Goal: Task Accomplishment & Management: Complete application form

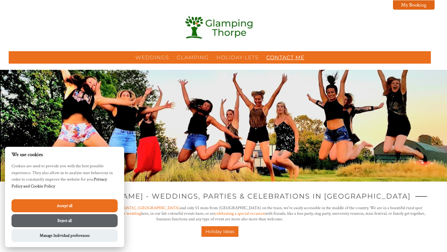
click at [281, 60] on link "Contact Me" at bounding box center [285, 57] width 38 height 6
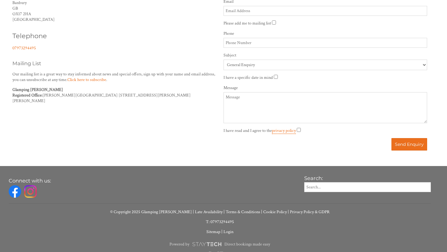
scroll to position [262, 0]
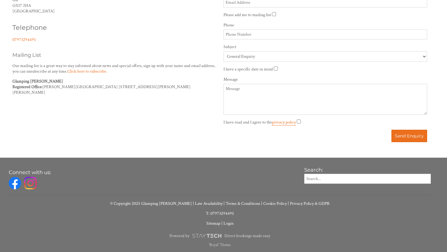
click at [31, 183] on img at bounding box center [30, 183] width 12 height 12
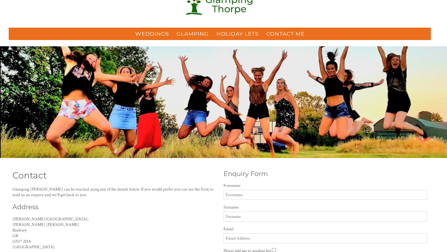
scroll to position [102, 0]
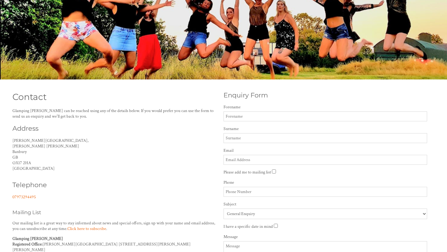
click at [280, 119] on input "Forename" at bounding box center [325, 116] width 204 height 10
type input "[PERSON_NAME]"
type input "[PERSON_NAME][EMAIL_ADDRESS][DOMAIN_NAME]"
click at [260, 196] on input "Phone" at bounding box center [325, 192] width 204 height 10
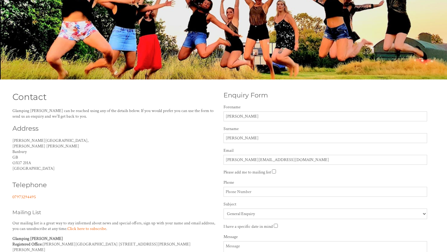
type input "07734773181"
click at [270, 221] on form "Do not fill in this field Forename Kerry Surname Moores Email kerry@glampgourme…" at bounding box center [325, 201] width 204 height 195
click at [270, 217] on select "General Enquiry Glamping Thorpe The Cow Shed Thorpe Barn holiday lets The Pig S…" at bounding box center [325, 214] width 204 height 11
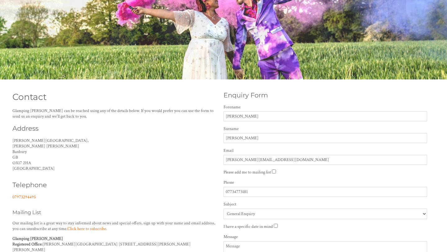
click at [191, 203] on div "Telephone 07973294495" at bounding box center [111, 190] width 204 height 29
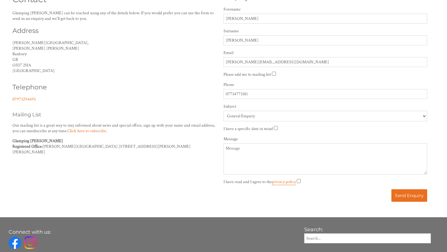
scroll to position [200, 0]
click at [268, 149] on textarea "Message" at bounding box center [325, 158] width 204 height 31
paste textarea "I’d love to introduce you to my business: Glamp Gourmet – a new service created…"
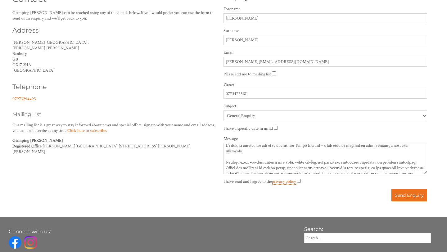
scroll to position [0, 0]
click at [322, 151] on textarea "Message" at bounding box center [325, 158] width 204 height 31
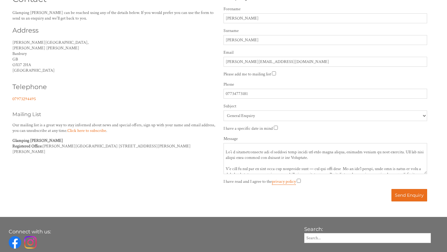
scroll to position [135, 0]
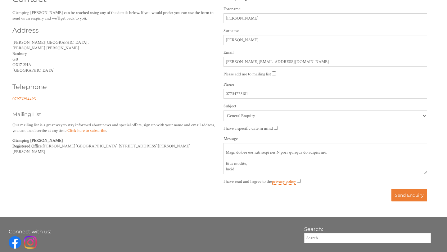
type textarea "I’d love to introduce you to my business: Glamp Gourmet (www.glampgourmet.co.uk…"
click at [399, 196] on button "Send Enquiry" at bounding box center [409, 195] width 36 height 12
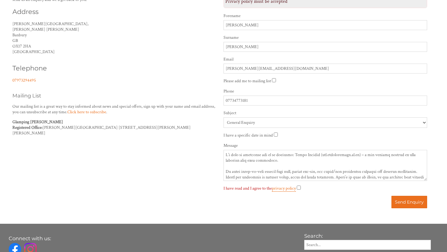
scroll to position [219, 0]
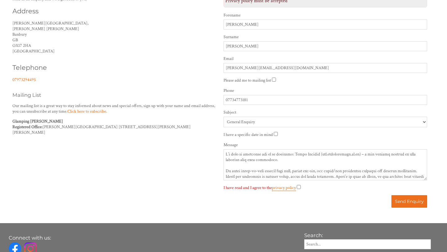
click at [299, 189] on input "I have read and I agree to the privacy policy" at bounding box center [299, 187] width 4 height 4
checkbox input "true"
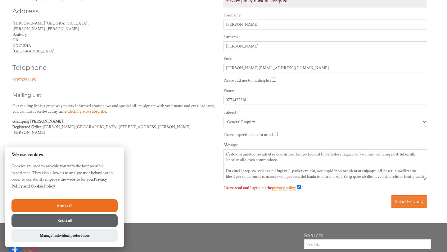
click at [411, 205] on button "Send Enquiry" at bounding box center [409, 201] width 36 height 12
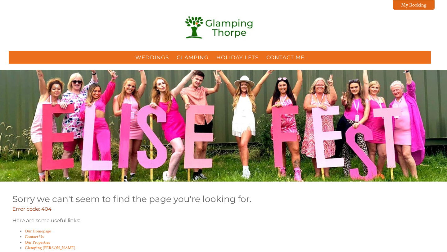
scroll to position [140, 0]
